Goal: Task Accomplishment & Management: Manage account settings

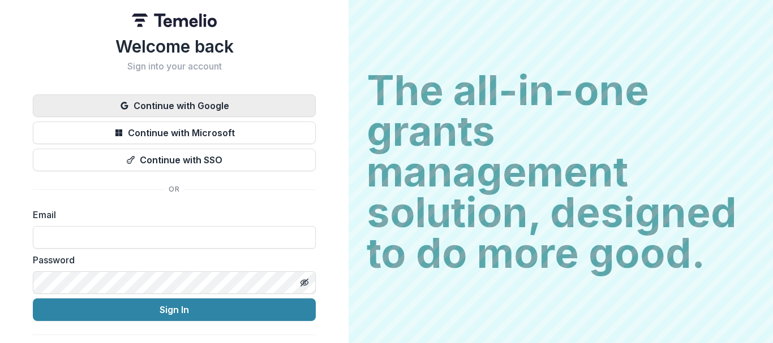
click at [191, 109] on button "Continue with Google" at bounding box center [174, 105] width 283 height 23
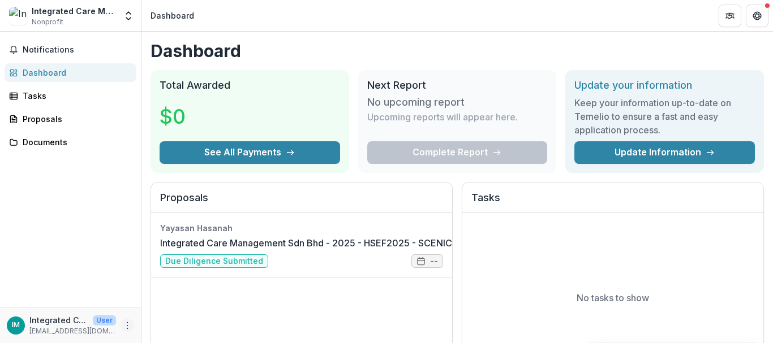
click at [127, 329] on circle "More" at bounding box center [127, 328] width 1 height 1
click at [180, 322] on button "Logout" at bounding box center [201, 320] width 121 height 19
